Goal: Information Seeking & Learning: Check status

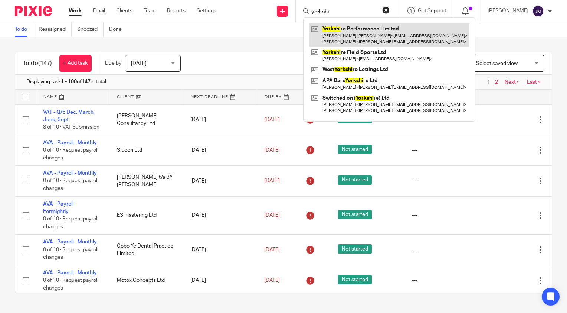
type input "yorkshi"
click at [378, 39] on link at bounding box center [389, 34] width 160 height 23
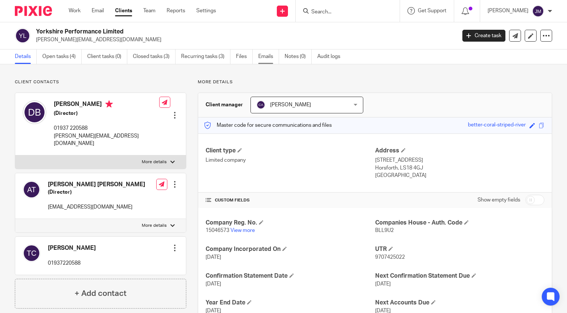
click at [265, 55] on link "Emails" at bounding box center [268, 56] width 21 height 14
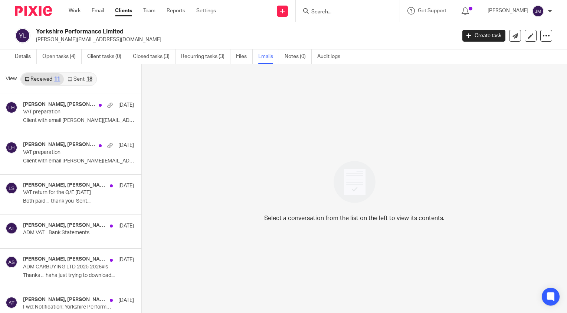
click at [76, 81] on link "Sent 18" at bounding box center [80, 79] width 32 height 12
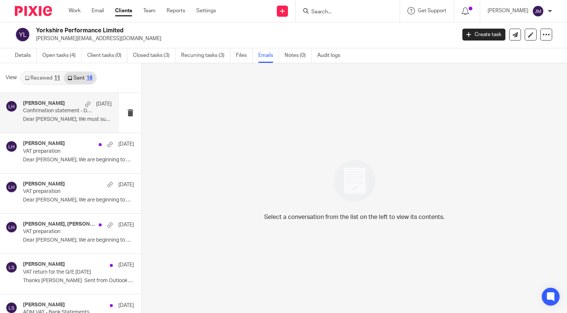
click at [56, 109] on p "Confirmation statement - DMB Collection Ltd" at bounding box center [58, 111] width 71 height 6
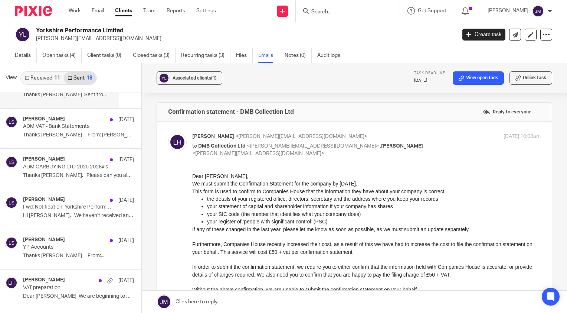
scroll to position [223, 0]
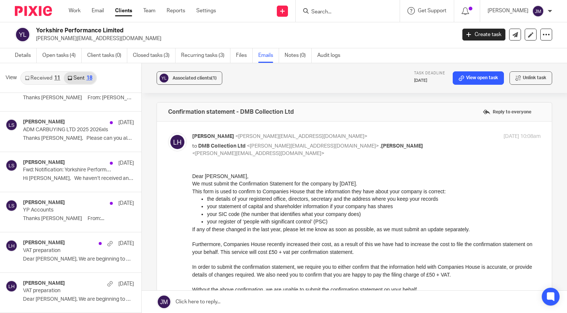
click at [251, 228] on p "If any of these changed in the last year, please let me know as soon as possibl…" at bounding box center [366, 228] width 349 height 7
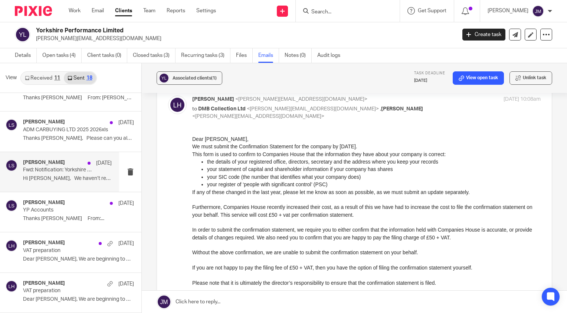
scroll to position [74, 0]
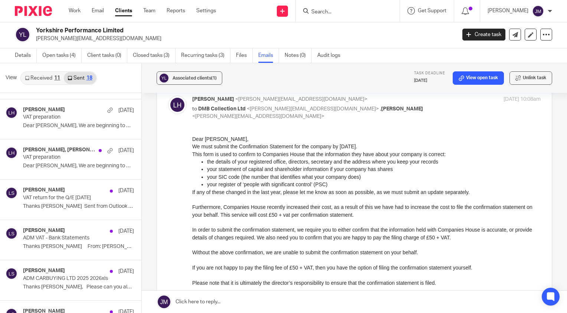
click at [351, 10] on input "Search" at bounding box center [344, 12] width 67 height 7
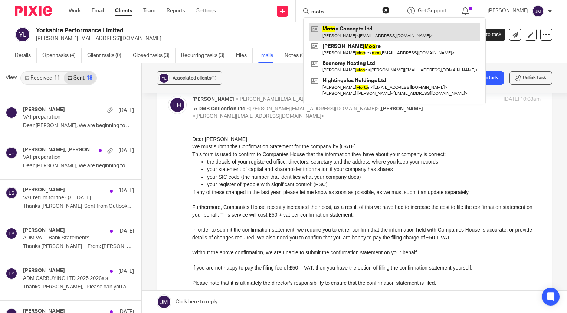
type input "moto"
click at [346, 34] on link at bounding box center [394, 31] width 171 height 17
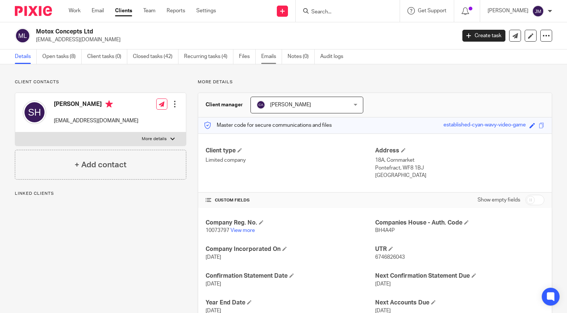
click at [262, 60] on link "Emails" at bounding box center [271, 56] width 21 height 14
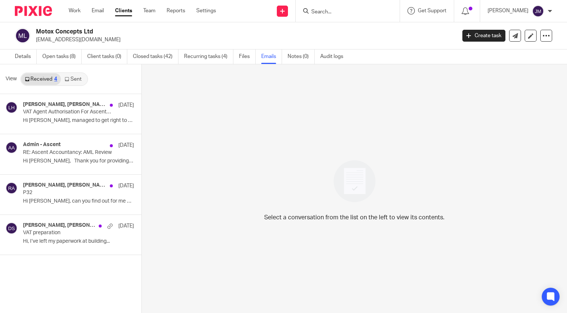
click at [78, 79] on link "Sent" at bounding box center [74, 79] width 26 height 12
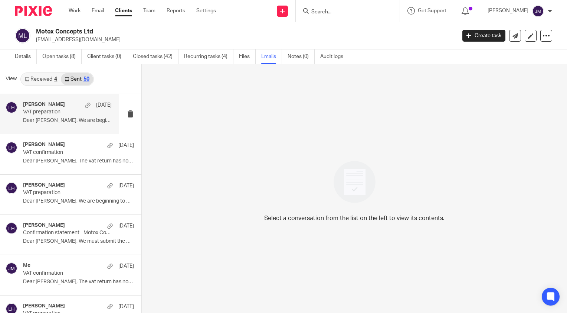
click at [56, 114] on p "VAT preparation" at bounding box center [58, 112] width 71 height 6
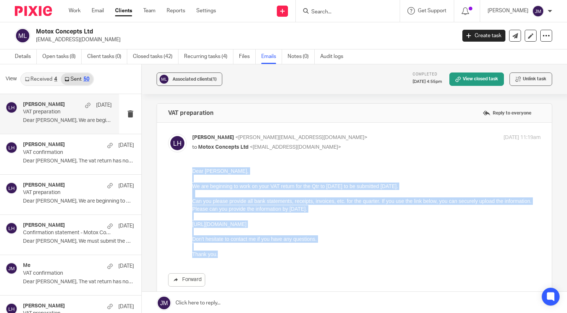
drag, startPoint x: 193, startPoint y: 168, endPoint x: 304, endPoint y: 272, distance: 152.0
click at [304, 258] on html "Dear Simon, We are beginning to work on your VAT return for the Qtr to 30th Jun…" at bounding box center [366, 212] width 349 height 91
drag, startPoint x: 304, startPoint y: 272, endPoint x: 269, endPoint y: 197, distance: 83.3
click at [269, 197] on p at bounding box center [366, 193] width 349 height 7
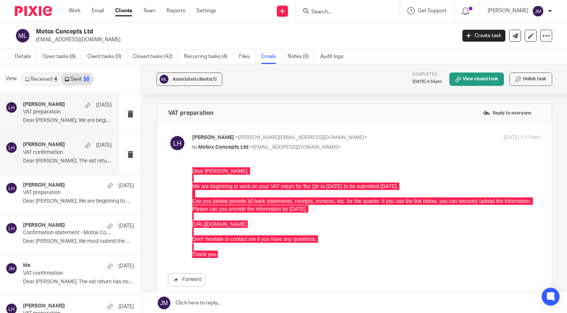
click at [48, 151] on p "VAT confirmation" at bounding box center [58, 152] width 71 height 6
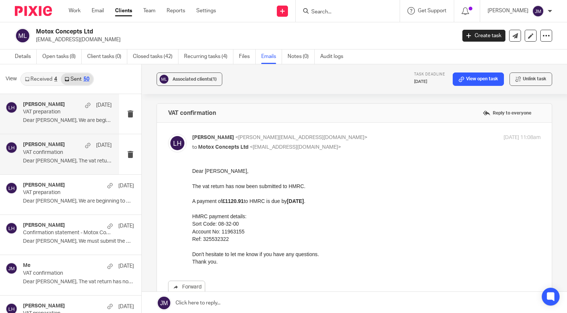
click at [54, 114] on p "VAT preparation" at bounding box center [58, 112] width 71 height 6
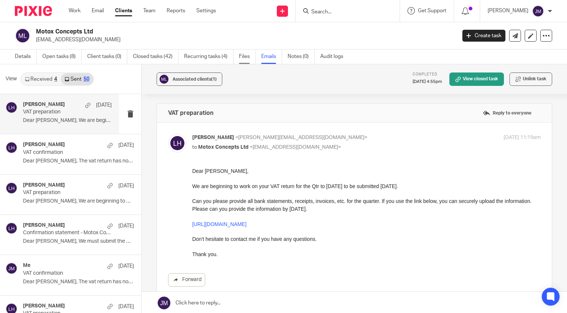
click at [242, 59] on link "Files" at bounding box center [247, 56] width 17 height 14
click at [221, 60] on link "Recurring tasks (4)" at bounding box center [208, 56] width 49 height 14
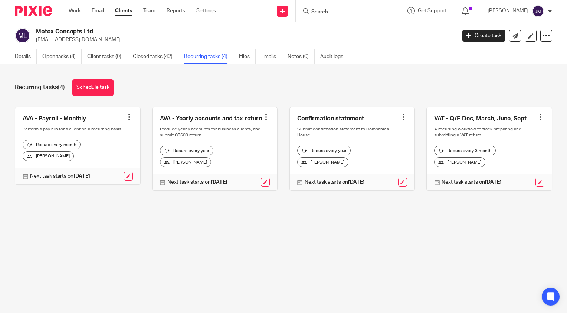
click at [341, 19] on div at bounding box center [348, 11] width 104 height 22
click at [342, 13] on input "Search" at bounding box center [344, 12] width 67 height 7
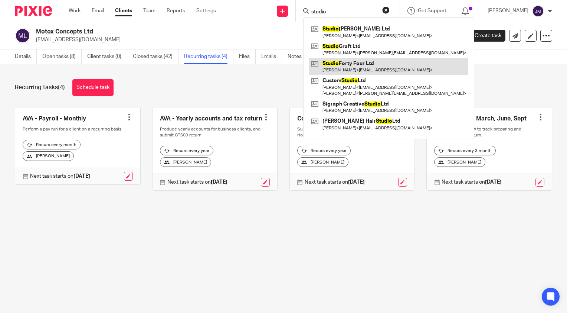
type input "studio"
click at [373, 64] on link at bounding box center [388, 66] width 159 height 17
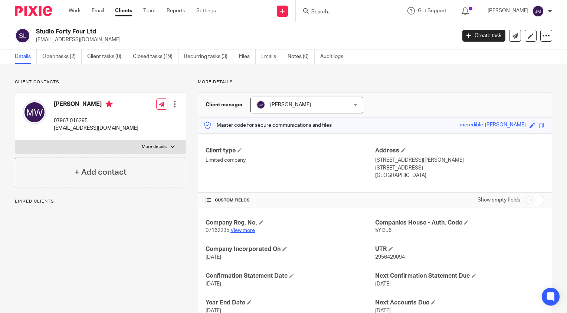
click at [236, 228] on link "View more" at bounding box center [242, 230] width 24 height 5
